Goal: Information Seeking & Learning: Learn about a topic

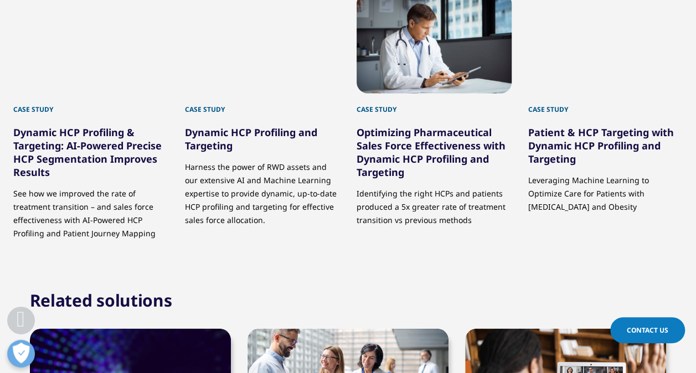
scroll to position [1410, 0]
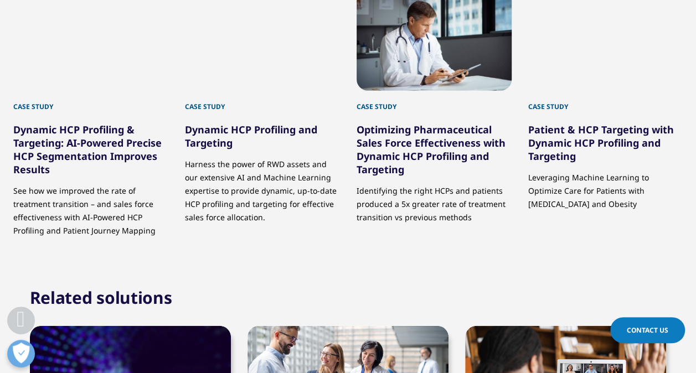
click at [70, 149] on link "Dynamic HCP Profiling & Targeting: AI-Powered Precise HCP Segmentation Improves…" at bounding box center [87, 149] width 148 height 53
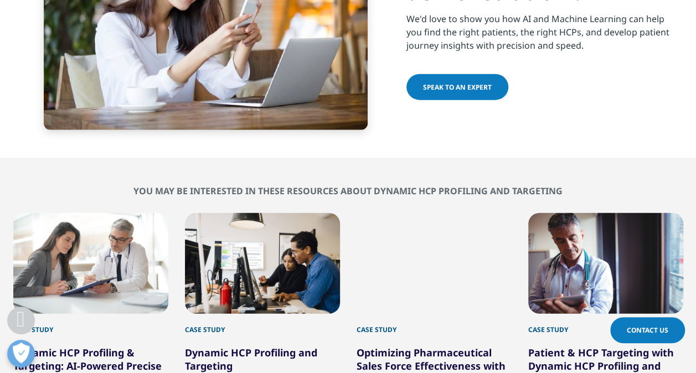
scroll to position [1281, 0]
